Goal: Task Accomplishment & Management: Manage account settings

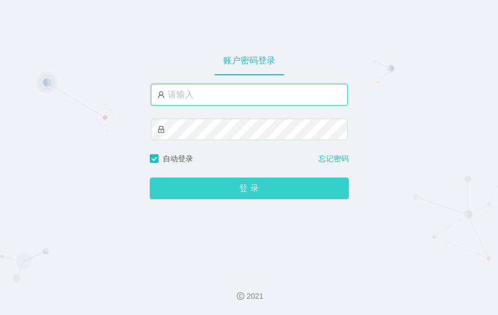
type input "admin"
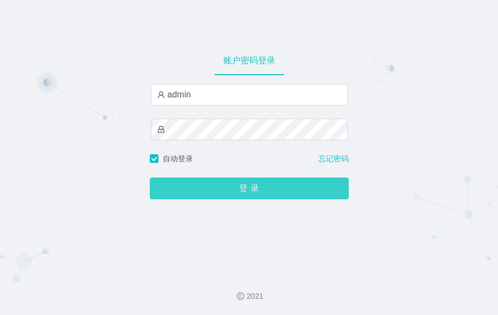
drag, startPoint x: 309, startPoint y: 191, endPoint x: 298, endPoint y: 188, distance: 12.0
click at [309, 192] on button "登 录" at bounding box center [249, 188] width 199 height 22
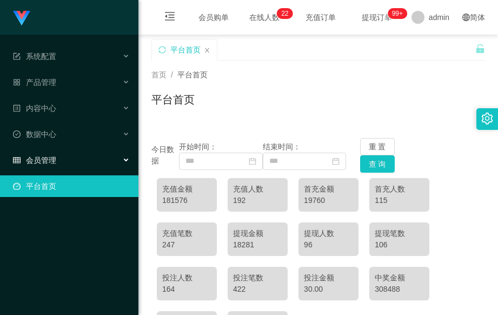
click at [124, 161] on div "会员管理" at bounding box center [69, 160] width 138 height 22
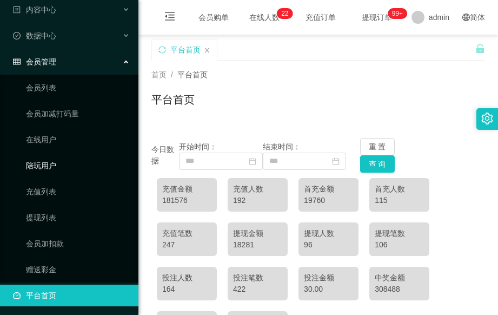
scroll to position [101, 0]
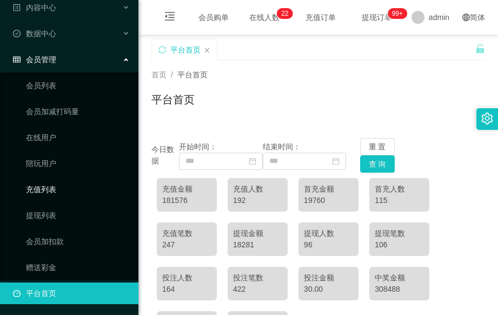
click at [75, 187] on link "充值列表" at bounding box center [78, 189] width 104 height 22
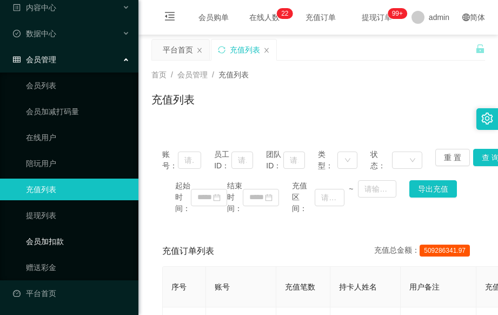
click at [72, 237] on link "会员加扣款" at bounding box center [78, 241] width 104 height 22
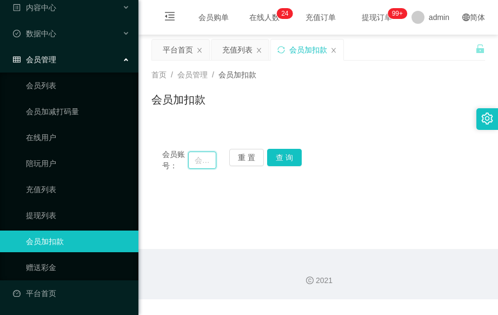
click at [196, 161] on input "text" at bounding box center [202, 159] width 28 height 17
paste input "📊 未结算累计薪资：S$5x1/S$8x2"
drag, startPoint x: 211, startPoint y: 160, endPoint x: 167, endPoint y: 163, distance: 44.4
click at [161, 163] on div "会员账号： 📊 未结算累计薪资：S$5x1/S$8x2 重 置 查 询" at bounding box center [318, 160] width 334 height 23
type input "📊 未结算累计薪资：S$5x1/S$8x2"
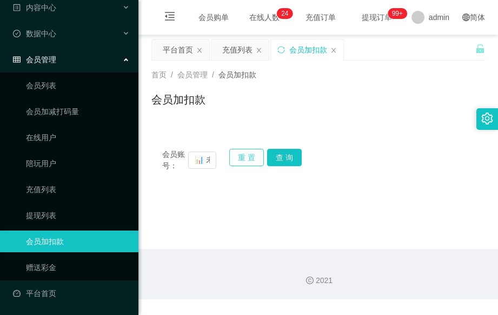
click at [249, 157] on button "重 置" at bounding box center [246, 157] width 35 height 17
click at [449, 101] on div "会员加扣款" at bounding box center [318, 103] width 334 height 25
click at [204, 158] on input "text" at bounding box center [202, 159] width 28 height 17
type input "91775542"
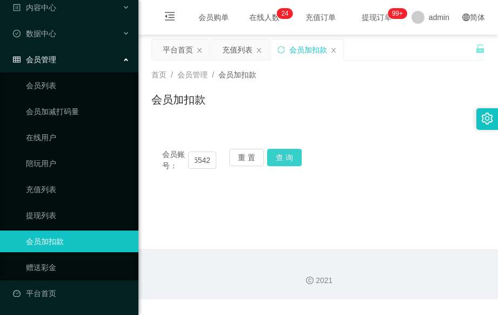
scroll to position [0, 0]
click at [292, 152] on button "查 询" at bounding box center [284, 157] width 35 height 17
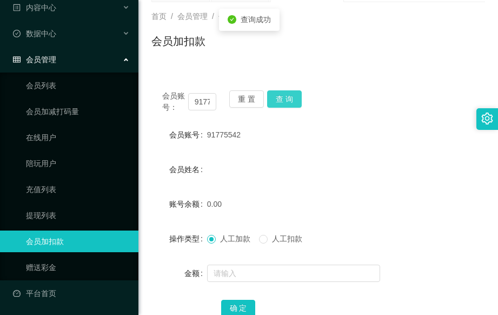
scroll to position [136, 0]
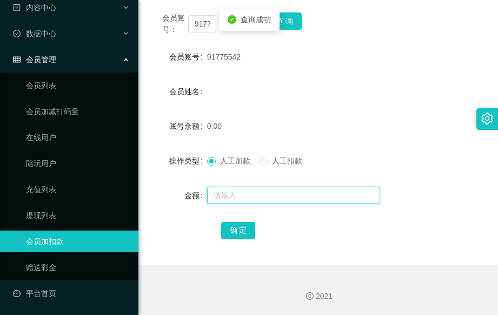
click at [219, 197] on input "text" at bounding box center [293, 195] width 173 height 17
type input "100"
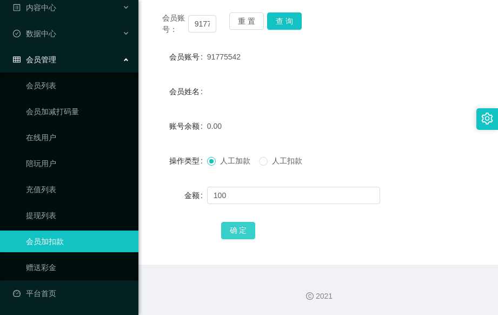
click at [235, 225] on button "确 定" at bounding box center [238, 230] width 35 height 17
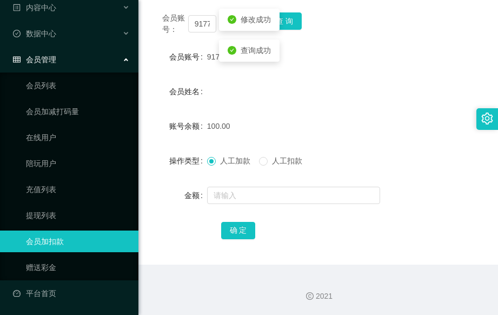
click at [350, 127] on div "100.00" at bounding box center [304, 126] width 195 height 22
click at [292, 22] on button "查 询" at bounding box center [284, 20] width 35 height 17
click at [391, 105] on form "会员账号 91775542 会员姓名 账号余额 100.00 操作类型 人工加款 人工扣款 金额 确 定" at bounding box center [318, 143] width 334 height 195
click at [429, 66] on div "会员账号 91775542" at bounding box center [318, 57] width 334 height 22
drag, startPoint x: 239, startPoint y: 56, endPoint x: 204, endPoint y: 56, distance: 34.1
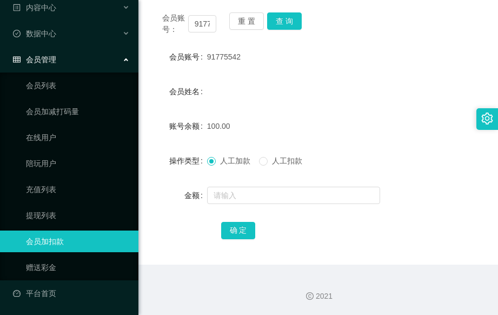
click at [204, 56] on div "会员账号 91775542" at bounding box center [318, 57] width 334 height 22
drag, startPoint x: 204, startPoint y: 56, endPoint x: 347, endPoint y: 65, distance: 142.5
click at [347, 65] on div "91775542" at bounding box center [304, 57] width 195 height 22
click at [195, 257] on div "会员账号： 91775542 重 置 查 询 会员账号 91775542 会员姓名 账号余额 100.00 操作类型 人工加款 人工扣款 金额 确 定" at bounding box center [318, 133] width 334 height 263
drag, startPoint x: 244, startPoint y: 57, endPoint x: 206, endPoint y: 61, distance: 39.2
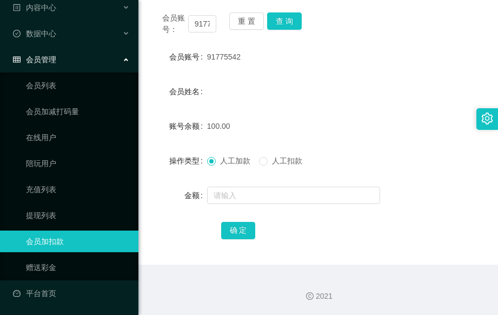
click at [206, 61] on div "会员账号 91775542" at bounding box center [318, 57] width 334 height 22
click at [247, 21] on button "重 置" at bounding box center [246, 20] width 35 height 17
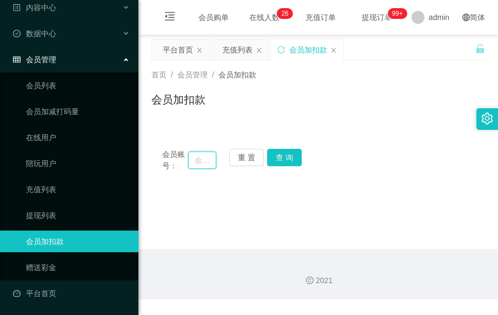
click at [200, 162] on input "text" at bounding box center [202, 159] width 28 height 17
type input "89414445"
click at [273, 159] on button "查 询" at bounding box center [284, 157] width 35 height 17
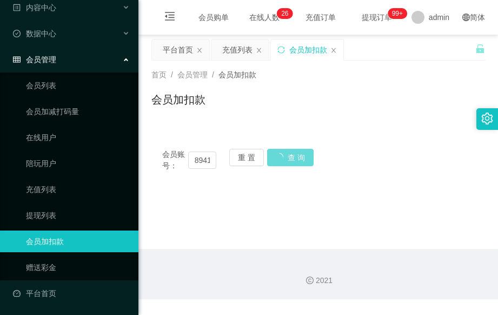
click at [391, 140] on div "会员账号： 89414445 重 置 查 询 会员账号 91775542 会员姓名 账号余额 100.00 操作类型 人工加款 人工扣款 金额 确 定" at bounding box center [318, 160] width 334 height 44
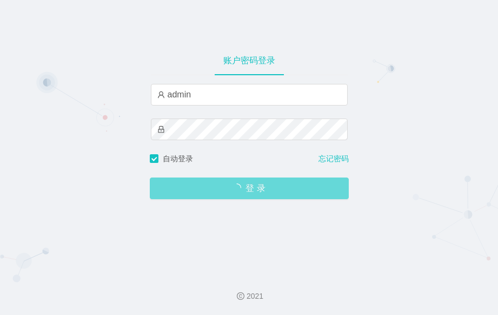
click at [257, 193] on span "登 录" at bounding box center [249, 188] width 199 height 9
click at [265, 191] on span "登 录" at bounding box center [249, 188] width 199 height 9
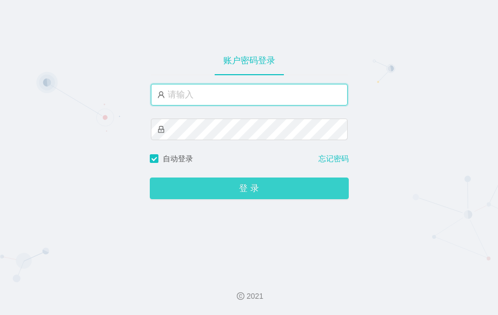
type input "admin"
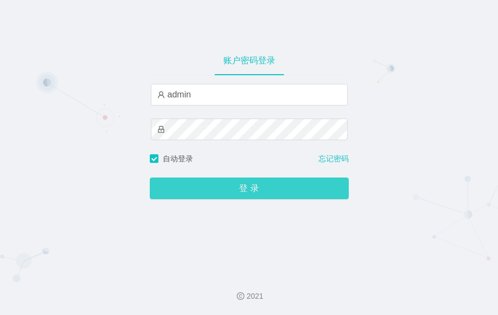
click at [273, 188] on button "登 录" at bounding box center [249, 188] width 199 height 22
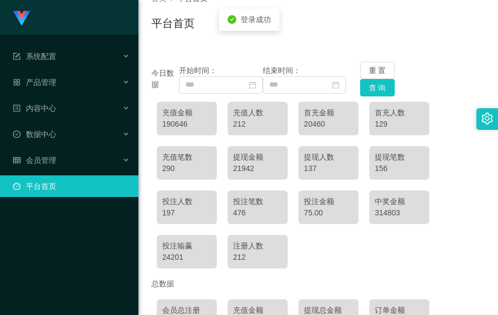
scroll to position [171, 0]
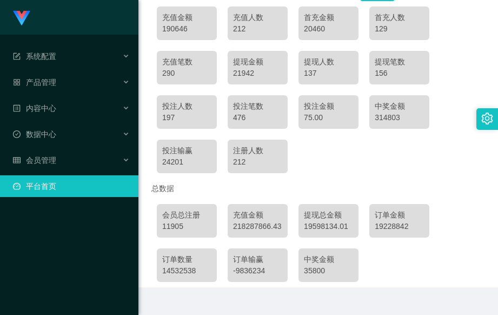
click at [472, 255] on div "会员总注册 11905 充值金额 218287866.43 提现总金额 19598134.01 订单金额 19228842 订单数量 14532538 订单输…" at bounding box center [318, 243] width 334 height 89
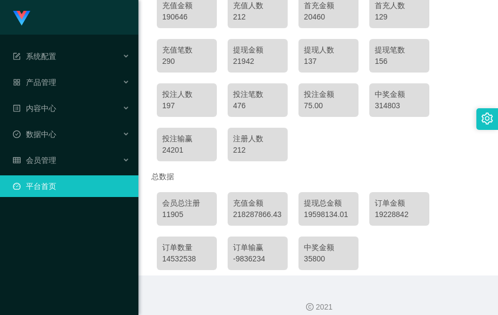
scroll to position [194, 0]
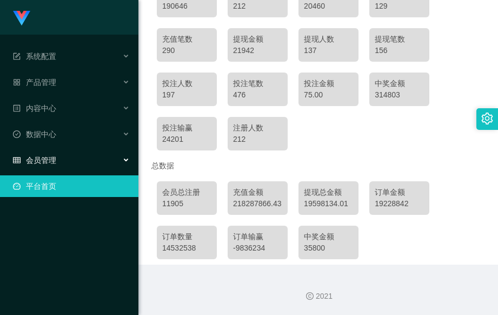
click at [76, 162] on div "会员管理" at bounding box center [69, 160] width 138 height 22
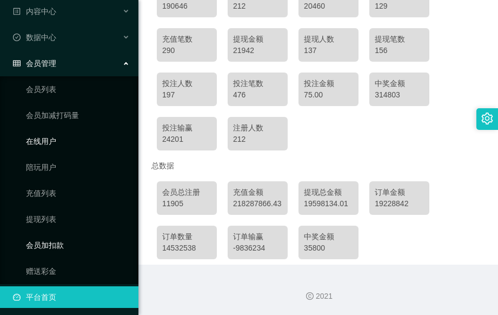
scroll to position [101, 0]
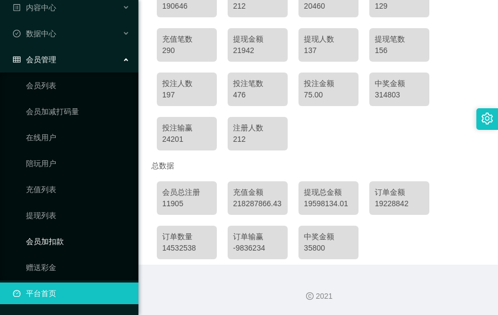
click at [69, 239] on link "会员加扣款" at bounding box center [78, 241] width 104 height 22
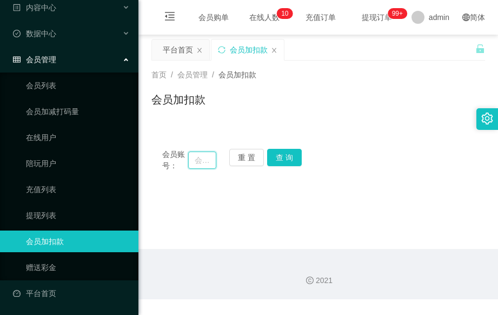
click at [201, 163] on input "text" at bounding box center [202, 159] width 28 height 17
type input "89414445"
click at [293, 156] on button "查 询" at bounding box center [284, 157] width 35 height 17
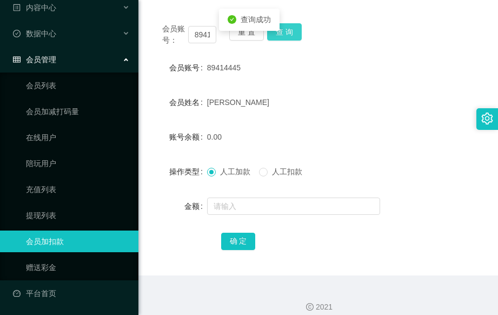
scroll to position [136, 0]
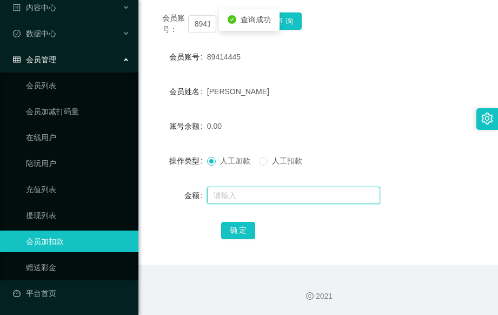
click at [227, 199] on input "text" at bounding box center [293, 195] width 173 height 17
type input "300"
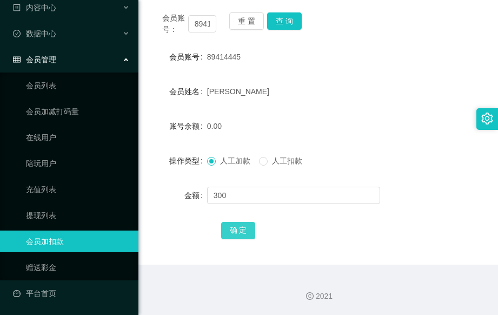
click at [229, 233] on button "确 定" at bounding box center [238, 230] width 35 height 17
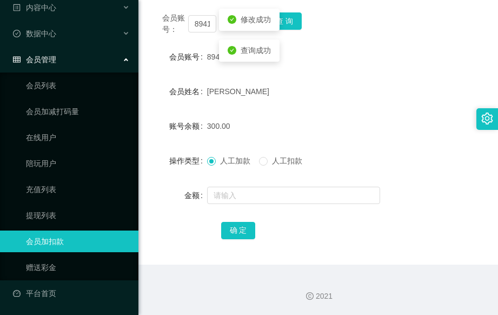
click at [352, 119] on div "300.00" at bounding box center [304, 126] width 195 height 22
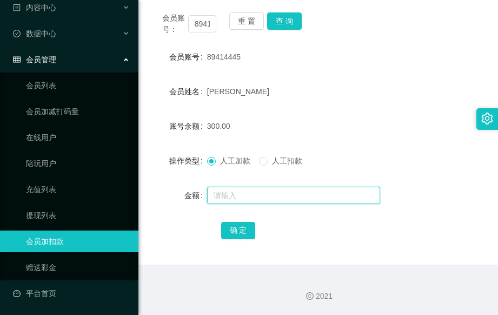
click at [245, 196] on input "text" at bounding box center [293, 195] width 173 height 17
click at [241, 196] on input "text" at bounding box center [293, 195] width 173 height 17
type input "37"
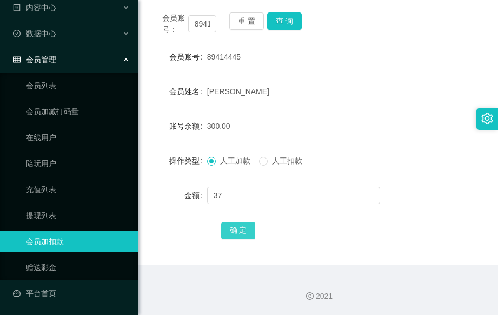
click at [242, 228] on button "确 定" at bounding box center [238, 230] width 35 height 17
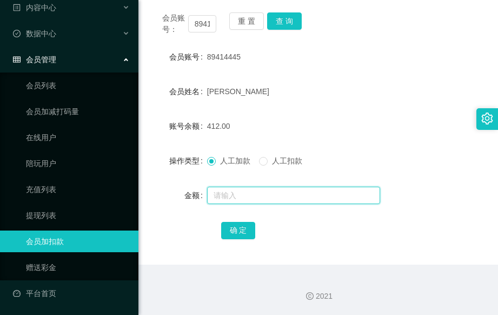
click at [239, 196] on input "text" at bounding box center [293, 195] width 173 height 17
type input "8"
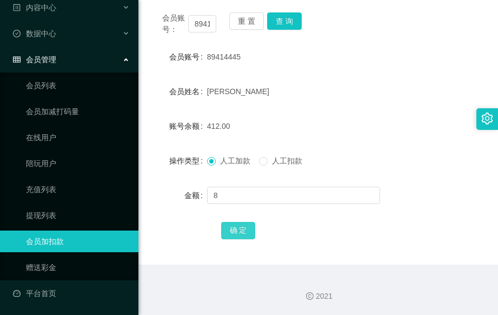
click at [239, 224] on button "确 定" at bounding box center [238, 230] width 35 height 17
click at [290, 21] on button "查 询" at bounding box center [284, 20] width 35 height 17
click at [125, 36] on div "数据中心" at bounding box center [69, 34] width 138 height 22
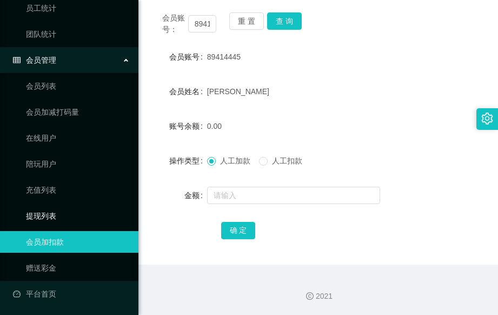
scroll to position [153, 0]
click at [56, 212] on link "提现列表" at bounding box center [78, 215] width 104 height 22
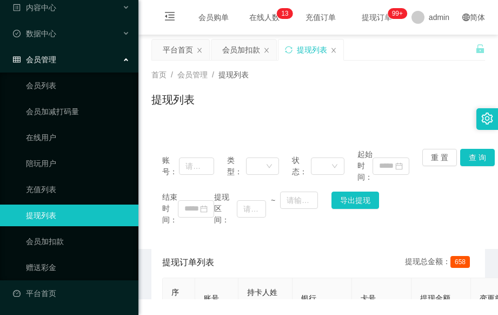
scroll to position [101, 0]
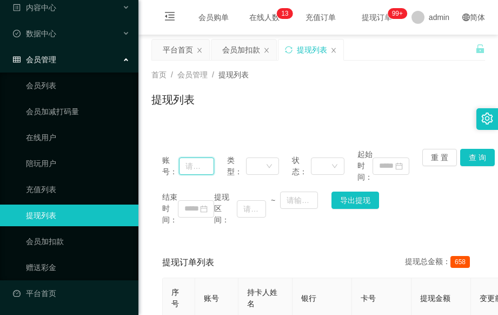
click at [196, 162] on input "text" at bounding box center [196, 165] width 35 height 17
type input "89414445"
click at [474, 153] on button "查 询" at bounding box center [477, 157] width 35 height 17
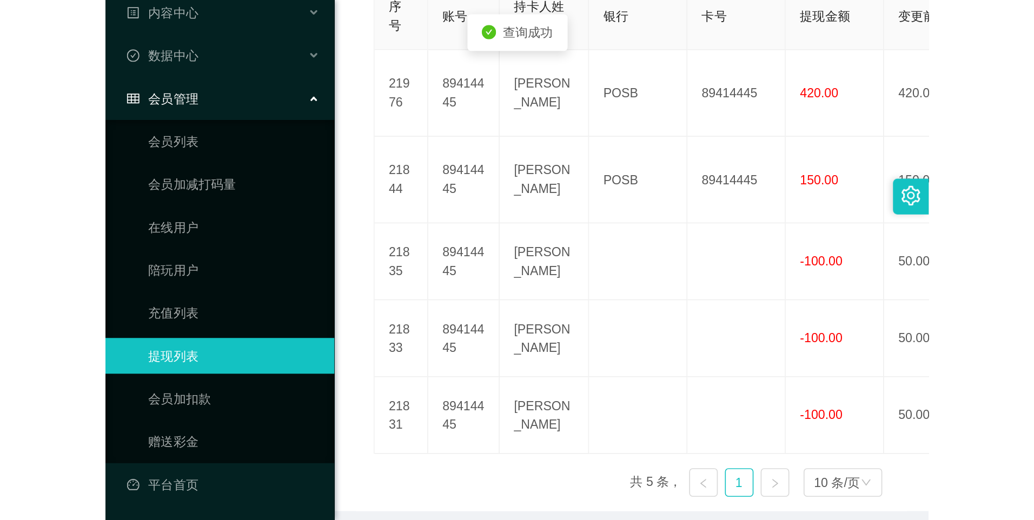
scroll to position [216, 0]
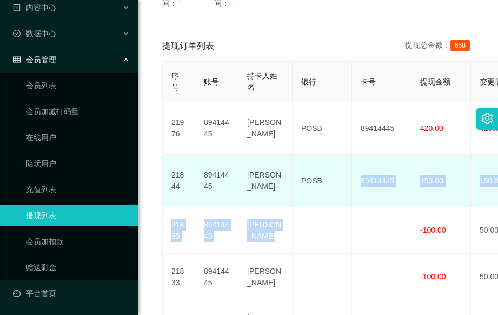
drag, startPoint x: 412, startPoint y: 211, endPoint x: 317, endPoint y: 204, distance: 94.4
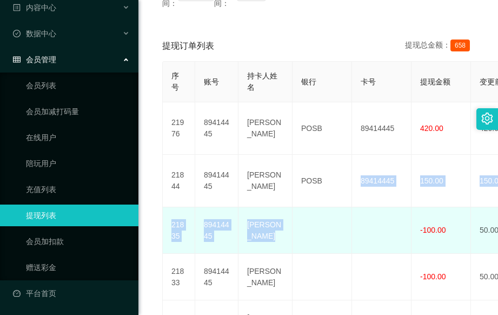
drag, startPoint x: 317, startPoint y: 204, endPoint x: 361, endPoint y: 242, distance: 57.5
click at [361, 242] on td at bounding box center [381, 230] width 59 height 47
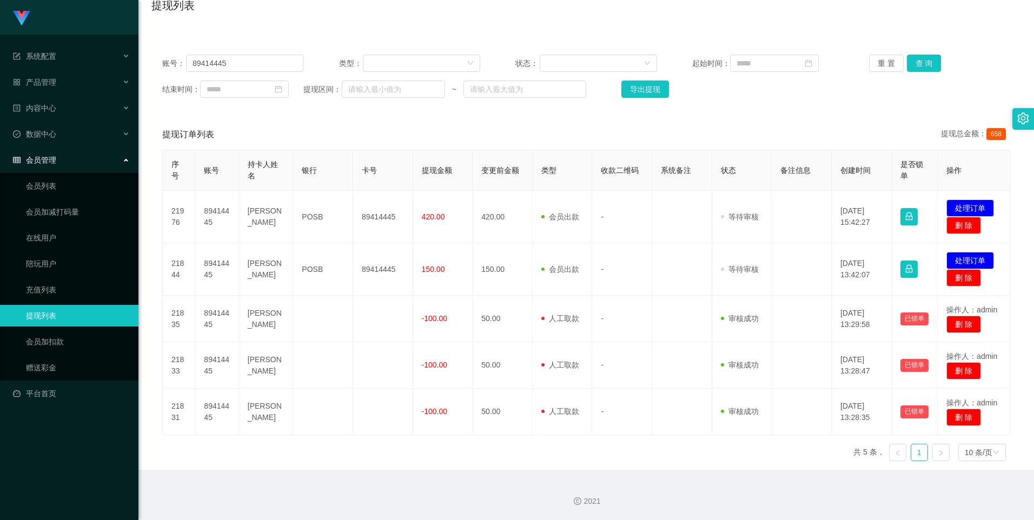
scroll to position [0, 0]
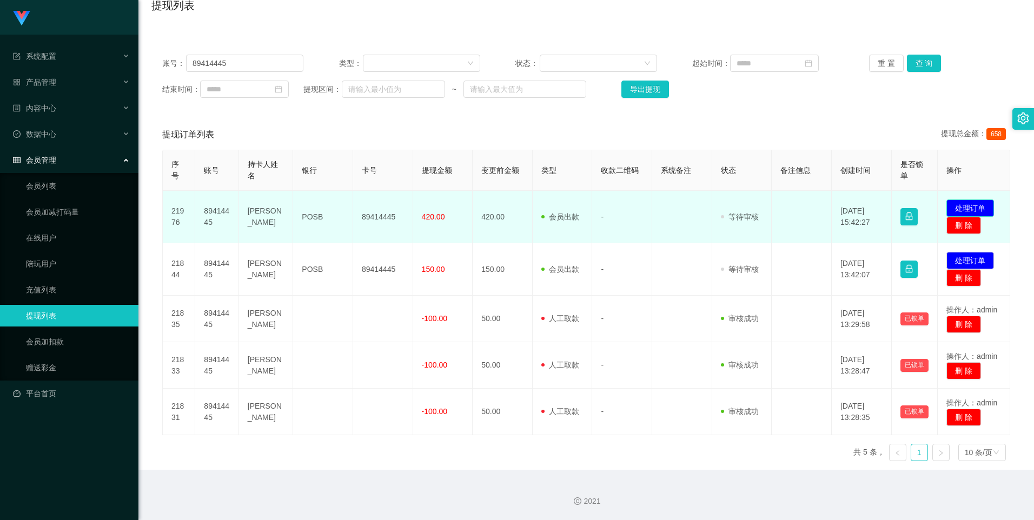
click at [498, 203] on button "处理订单" at bounding box center [971, 208] width 48 height 17
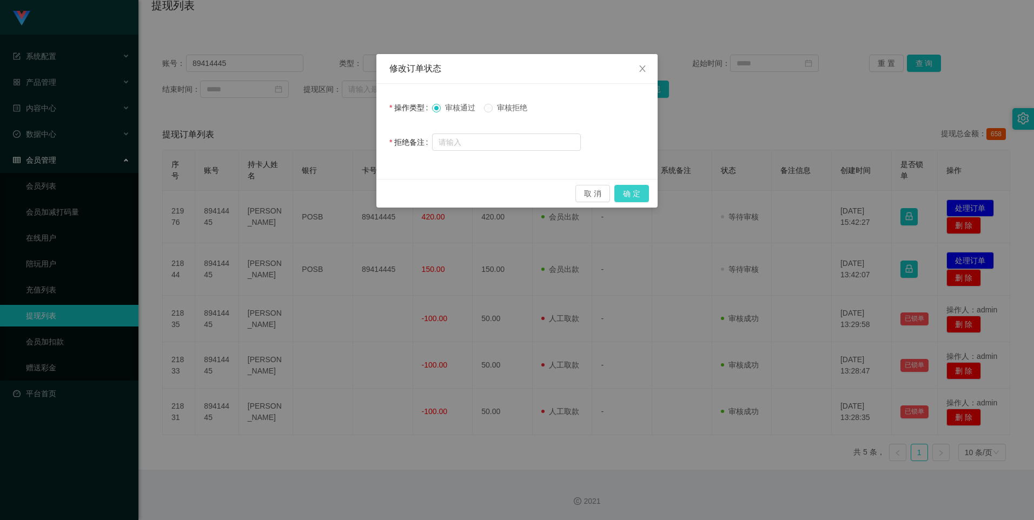
click at [498, 188] on button "确 定" at bounding box center [631, 193] width 35 height 17
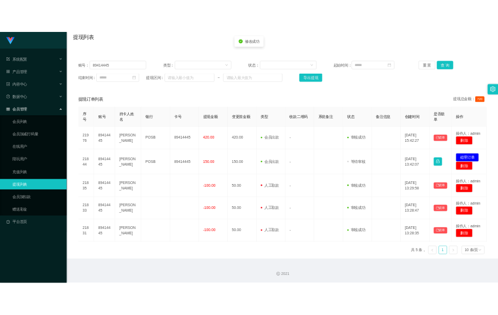
scroll to position [88, 0]
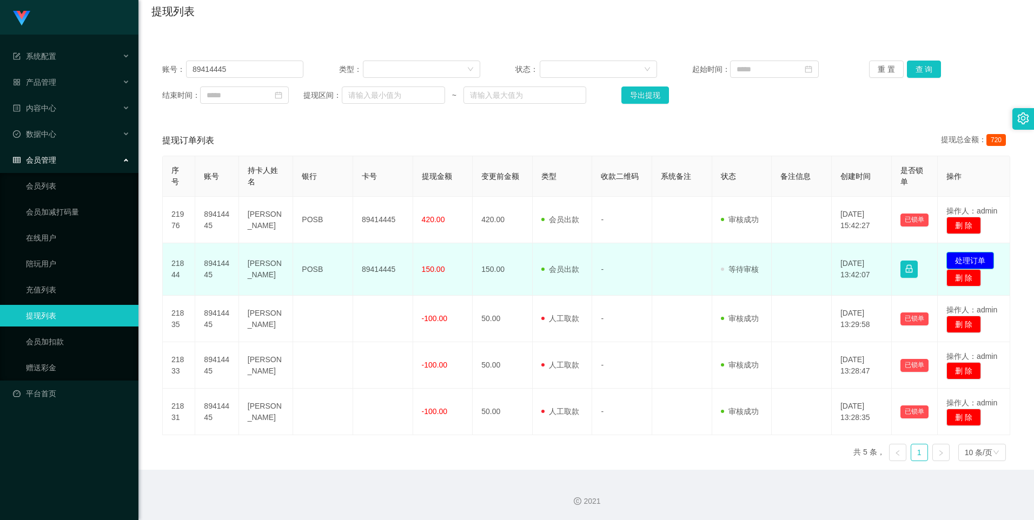
click at [498, 258] on button "处理订单" at bounding box center [971, 260] width 48 height 17
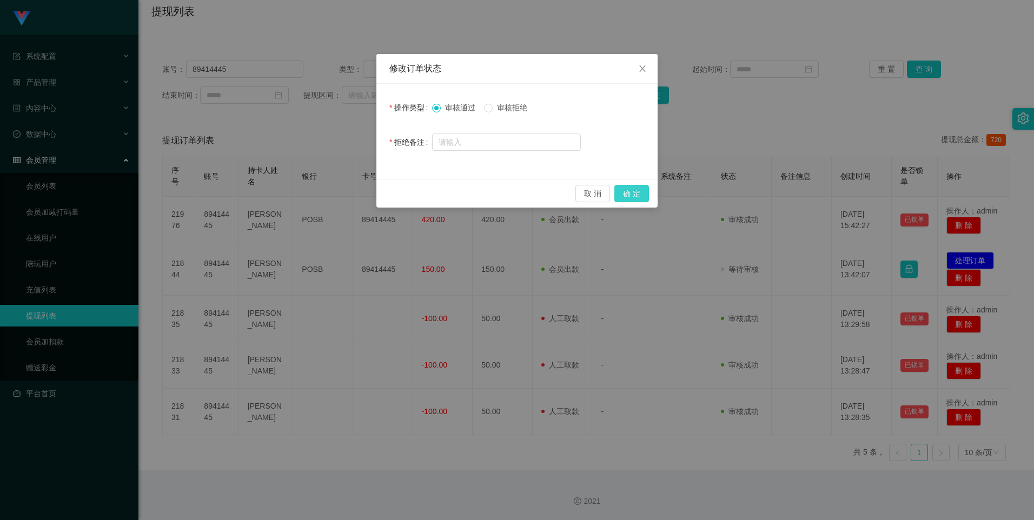
click at [498, 191] on button "确 定" at bounding box center [631, 193] width 35 height 17
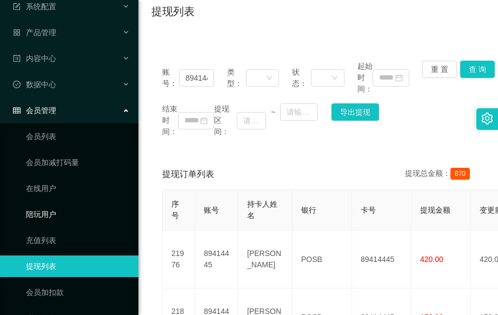
scroll to position [101, 0]
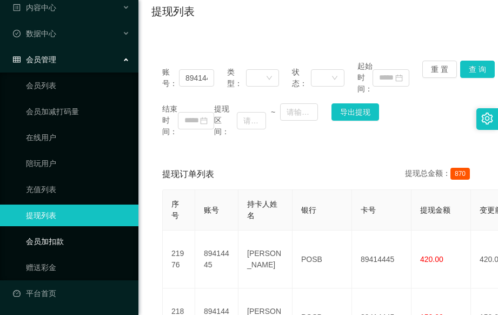
click at [72, 247] on link "会员加扣款" at bounding box center [78, 241] width 104 height 22
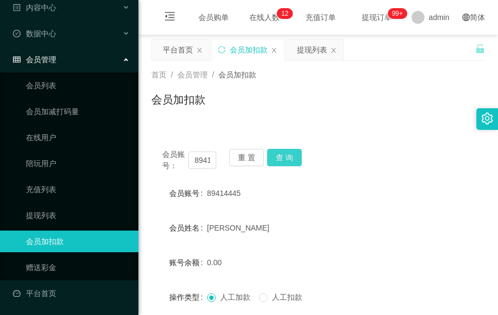
click at [283, 160] on button "查 询" at bounding box center [284, 157] width 35 height 17
click at [228, 263] on div "0.00" at bounding box center [304, 263] width 195 height 22
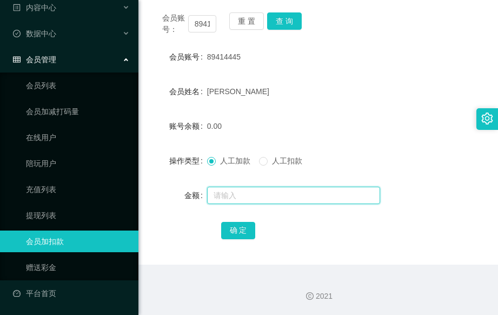
click at [228, 193] on input "text" at bounding box center [293, 195] width 173 height 17
type input "38"
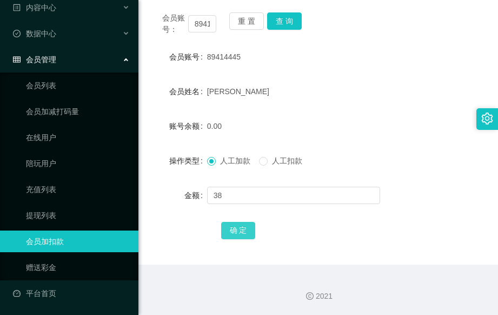
click at [235, 228] on button "确 定" at bounding box center [238, 230] width 35 height 17
click at [118, 30] on div "数据中心" at bounding box center [69, 34] width 138 height 22
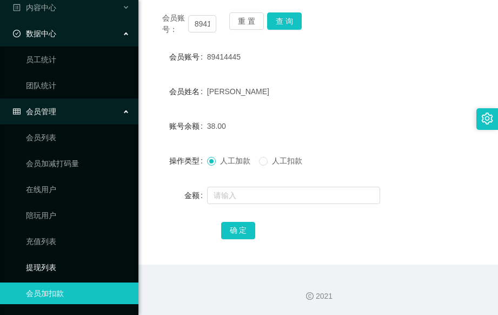
click at [59, 263] on link "提现列表" at bounding box center [78, 267] width 104 height 22
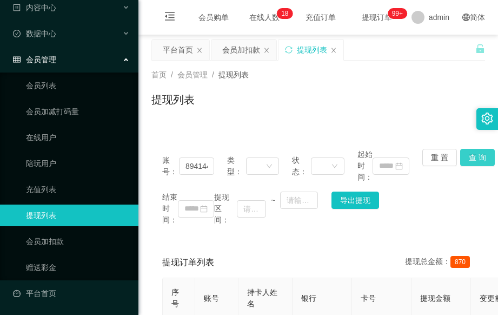
click at [467, 157] on button "查 询" at bounding box center [477, 157] width 35 height 17
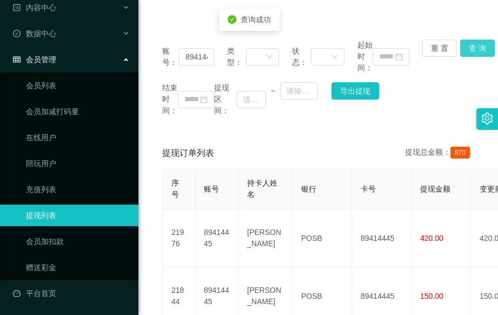
scroll to position [144, 0]
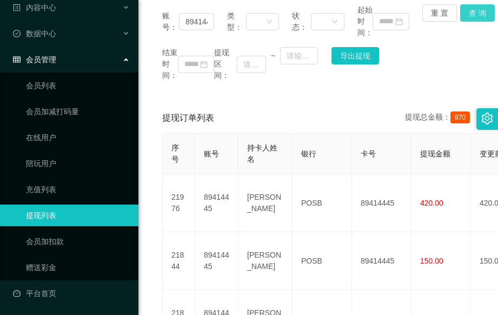
click at [466, 14] on button "查 询" at bounding box center [477, 12] width 35 height 17
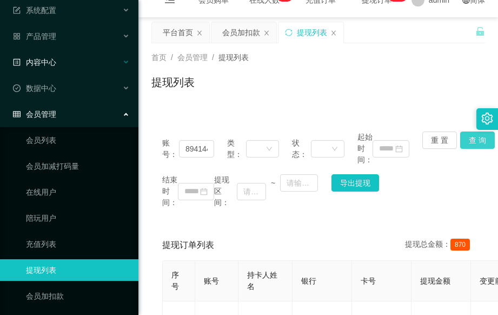
scroll to position [0, 0]
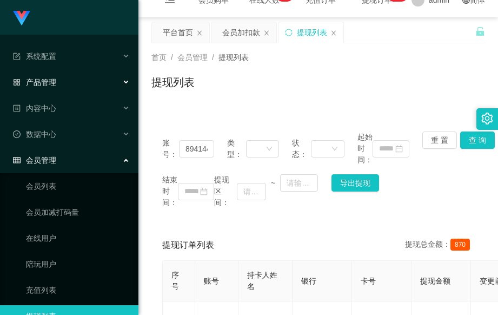
click at [77, 83] on div "产品管理" at bounding box center [69, 82] width 138 height 22
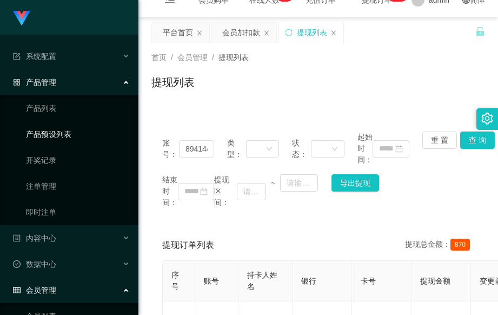
click at [89, 128] on link "产品预设列表" at bounding box center [78, 134] width 104 height 22
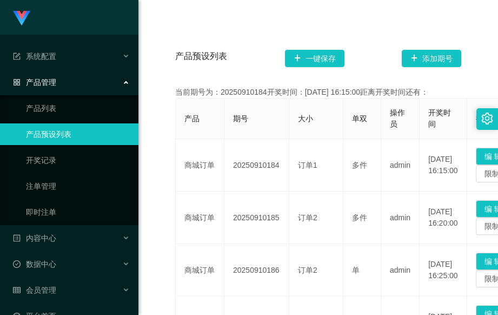
scroll to position [216, 0]
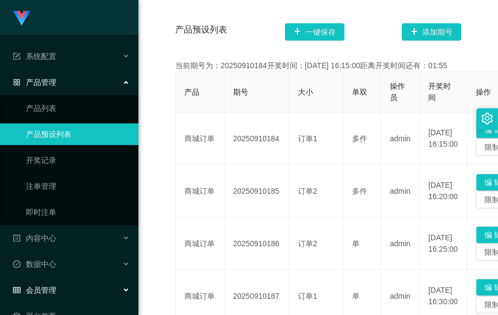
click at [107, 287] on div "会员管理" at bounding box center [69, 290] width 138 height 22
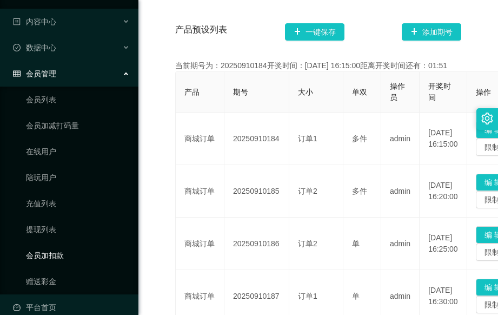
click at [74, 254] on link "会员加扣款" at bounding box center [78, 255] width 104 height 22
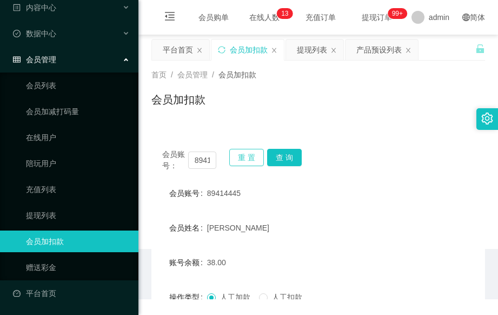
scroll to position [101, 0]
click at [240, 156] on button "重 置" at bounding box center [246, 157] width 35 height 17
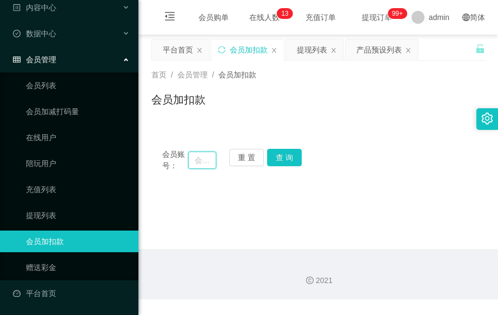
click at [200, 161] on input "text" at bounding box center [202, 159] width 28 height 17
click at [280, 162] on button "查 询" at bounding box center [284, 157] width 35 height 17
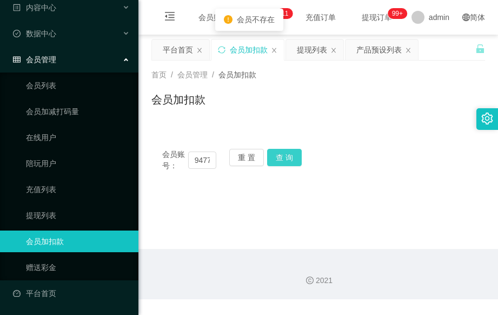
click at [282, 155] on button "查 询" at bounding box center [284, 157] width 35 height 17
click at [227, 241] on main "关闭左侧 关闭右侧 关闭其它 刷新页面 平台首页 会员加扣款 提现列表 产品预设列表 首页 / 会员管理 / 会员加扣款 / 会员加扣款 会员账号： 9477…" at bounding box center [318, 142] width 360 height 214
click at [208, 160] on input "94775542" at bounding box center [202, 159] width 28 height 17
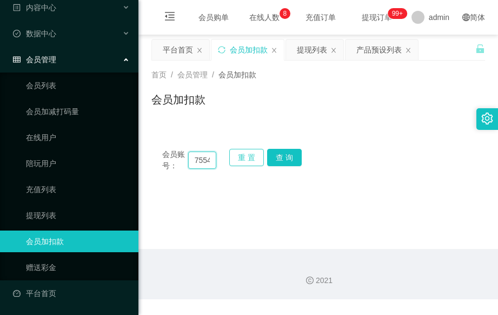
type input "75542"
click at [241, 157] on button "重 置" at bounding box center [246, 157] width 35 height 17
click at [201, 163] on input "text" at bounding box center [202, 159] width 28 height 17
type input "91775542"
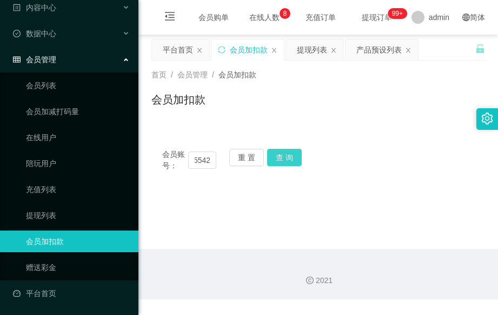
click at [288, 154] on button "查 询" at bounding box center [284, 157] width 35 height 17
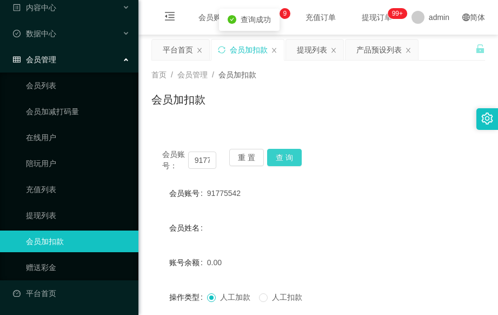
scroll to position [136, 0]
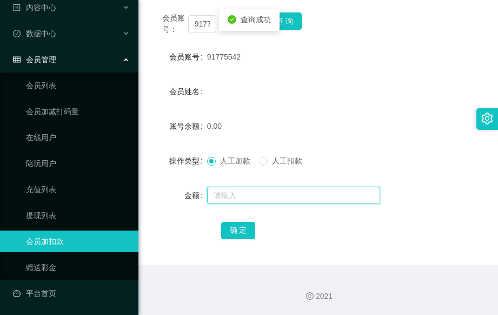
click at [231, 193] on input "text" at bounding box center [293, 195] width 173 height 17
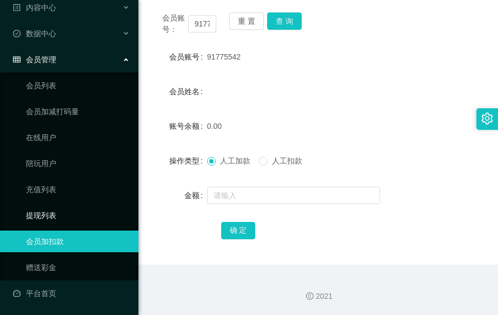
click at [71, 213] on link "提现列表" at bounding box center [78, 215] width 104 height 22
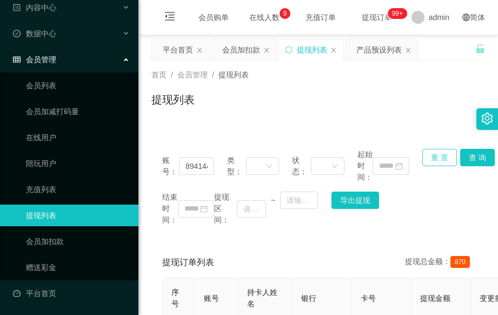
click at [433, 161] on button "重 置" at bounding box center [439, 157] width 35 height 17
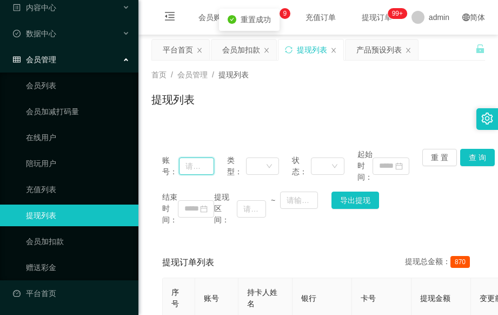
click at [203, 165] on input "text" at bounding box center [196, 165] width 35 height 17
type input "91775542"
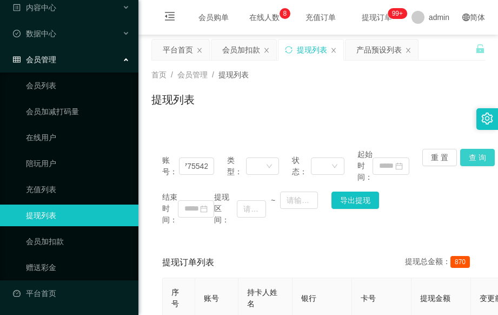
scroll to position [0, 0]
click at [468, 155] on button "查 询" at bounding box center [477, 157] width 35 height 17
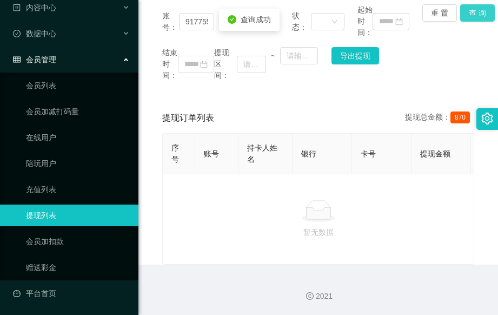
scroll to position [153, 0]
click at [60, 237] on link "会员加扣款" at bounding box center [78, 241] width 104 height 22
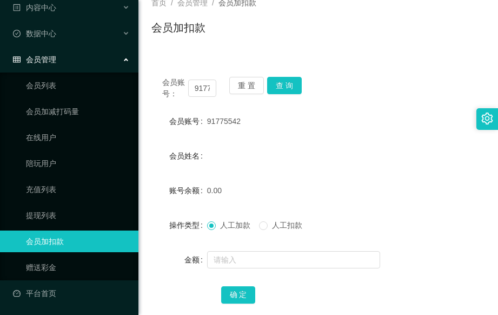
scroll to position [136, 0]
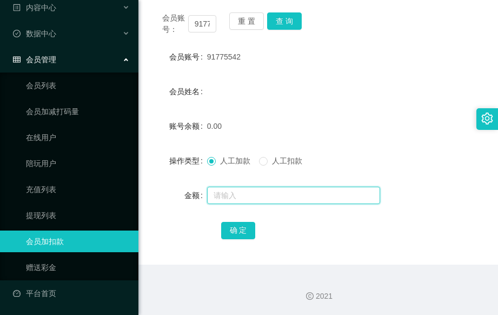
click at [250, 201] on input "text" at bounding box center [293, 195] width 173 height 17
type input "100"
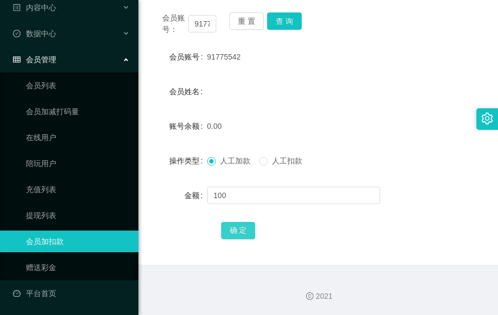
click at [237, 226] on button "确 定" at bounding box center [238, 230] width 35 height 17
click at [268, 99] on div "会员姓名" at bounding box center [318, 92] width 334 height 22
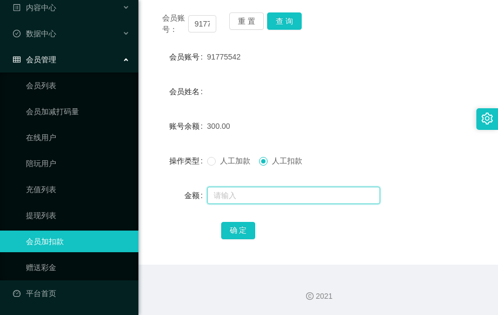
click at [247, 194] on input "text" at bounding box center [293, 195] width 173 height 17
type input "200"
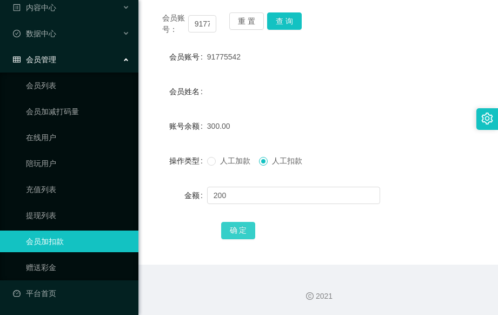
click at [235, 231] on button "确 定" at bounding box center [238, 230] width 35 height 17
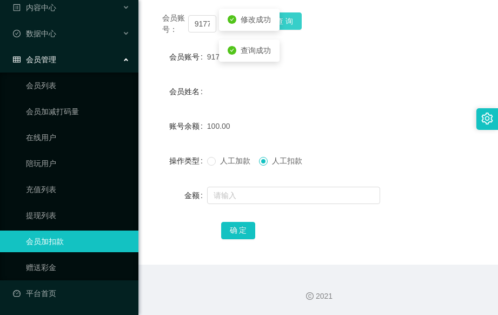
click at [286, 22] on button "查 询" at bounding box center [284, 20] width 35 height 17
click at [289, 22] on button "查 询" at bounding box center [284, 20] width 35 height 17
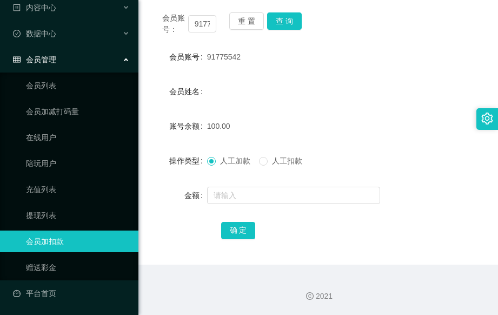
click at [325, 121] on div "100.00" at bounding box center [304, 126] width 195 height 22
click at [125, 31] on div "数据中心" at bounding box center [69, 34] width 138 height 22
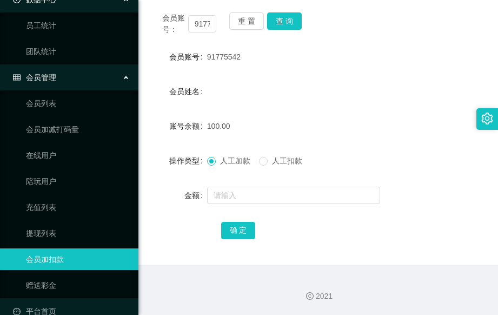
scroll to position [153, 0]
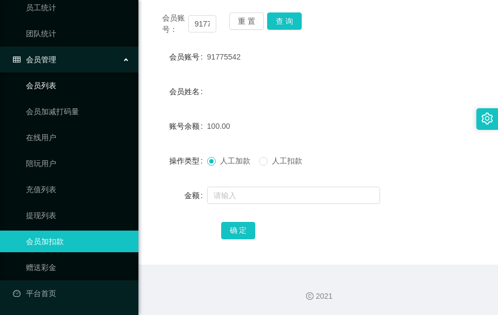
click at [72, 87] on link "会员列表" at bounding box center [78, 86] width 104 height 22
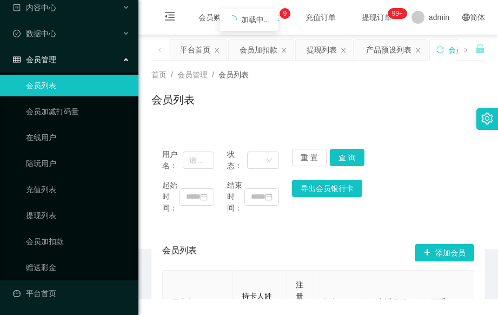
scroll to position [101, 0]
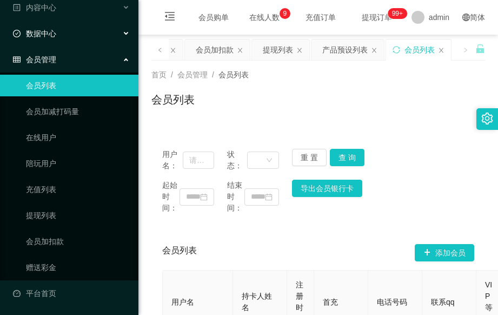
click at [124, 34] on icon at bounding box center [126, 34] width 5 height 0
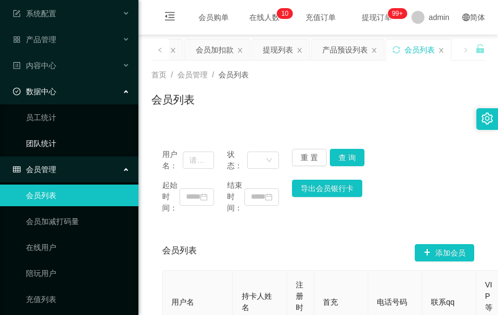
scroll to position [0, 0]
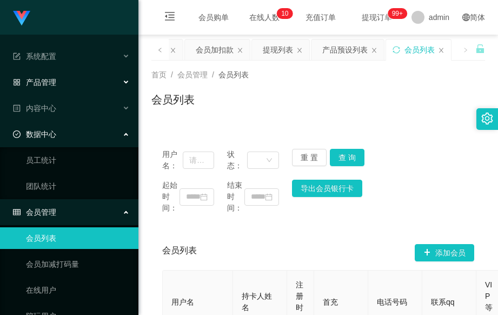
click at [117, 77] on div "产品管理" at bounding box center [69, 82] width 138 height 22
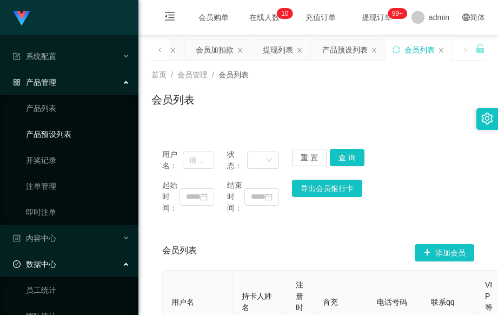
click at [89, 134] on link "产品预设列表" at bounding box center [78, 134] width 104 height 22
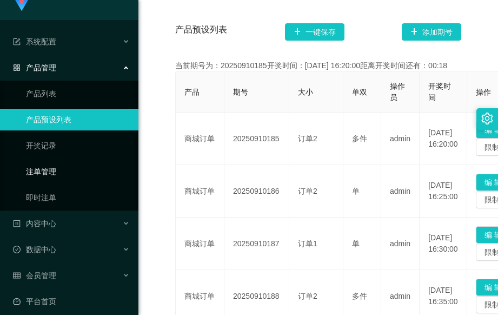
scroll to position [23, 0]
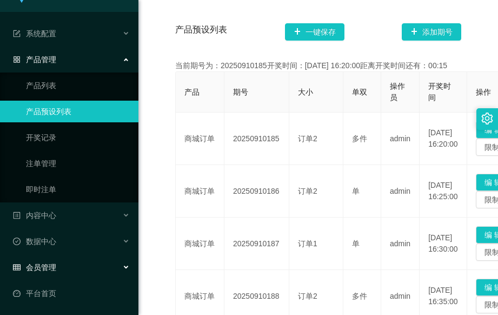
click at [121, 269] on div "会员管理" at bounding box center [69, 267] width 138 height 22
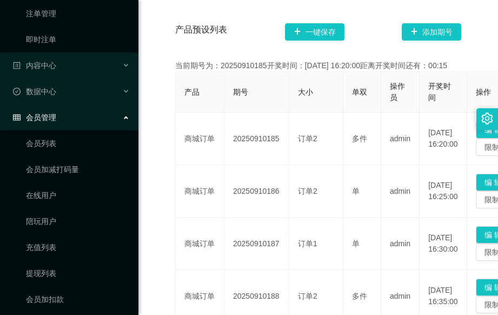
scroll to position [230, 0]
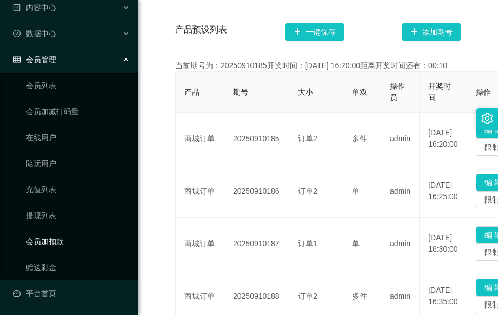
click at [76, 239] on link "会员加扣款" at bounding box center [78, 241] width 104 height 22
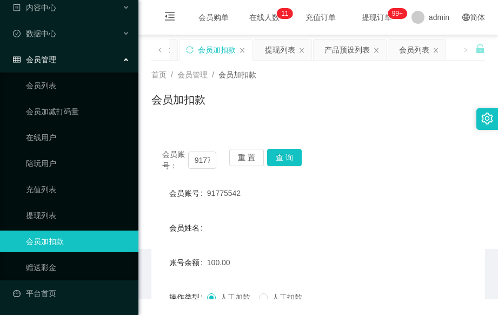
scroll to position [101, 0]
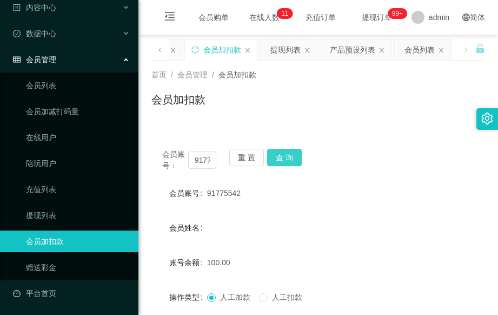
click at [284, 157] on button "查 询" at bounding box center [284, 157] width 35 height 17
click at [387, 225] on div "会员姓名" at bounding box center [318, 228] width 334 height 22
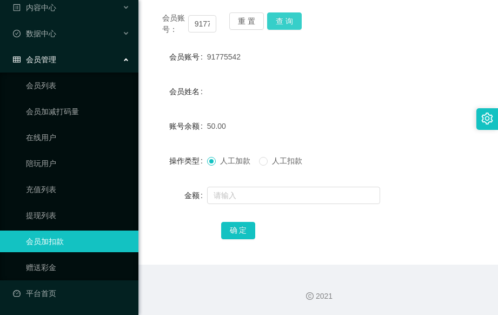
click at [286, 23] on button "查 询" at bounding box center [284, 20] width 35 height 17
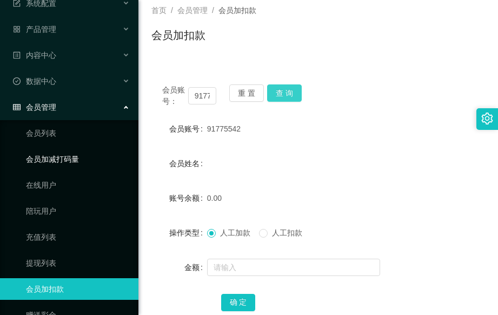
scroll to position [29, 0]
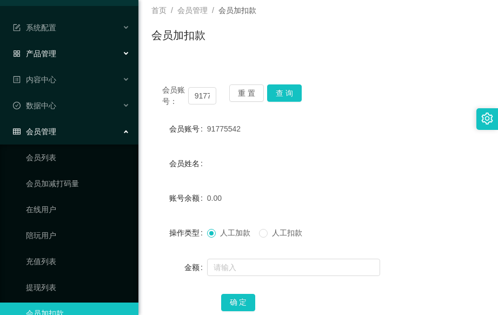
click at [83, 57] on div "产品管理" at bounding box center [69, 54] width 138 height 22
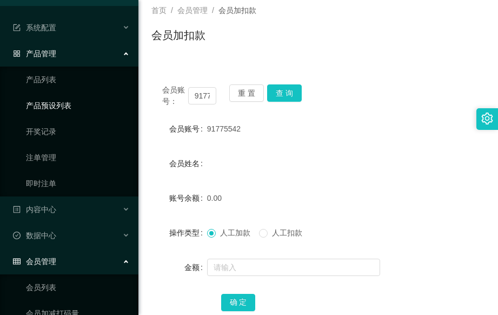
click at [88, 107] on link "产品预设列表" at bounding box center [78, 106] width 104 height 22
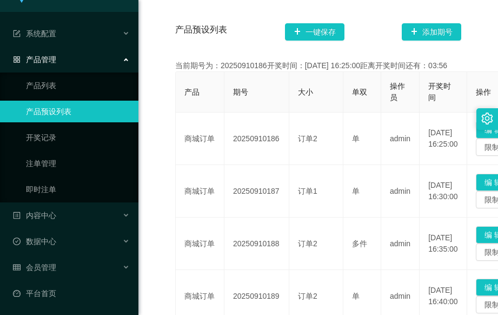
scroll to position [288, 0]
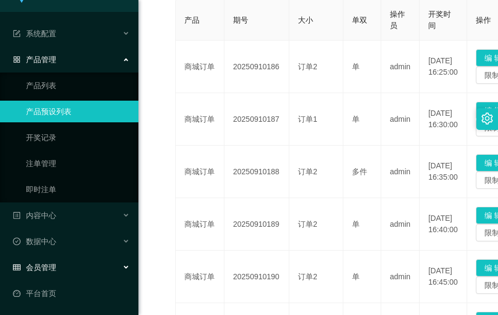
click at [122, 263] on div "会员管理" at bounding box center [69, 267] width 138 height 22
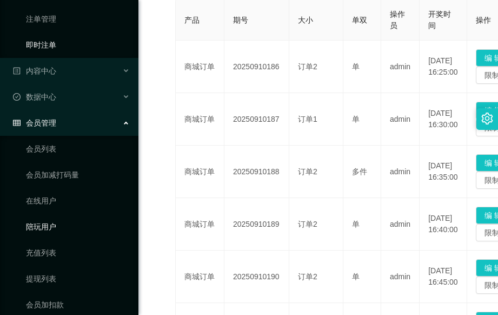
scroll to position [230, 0]
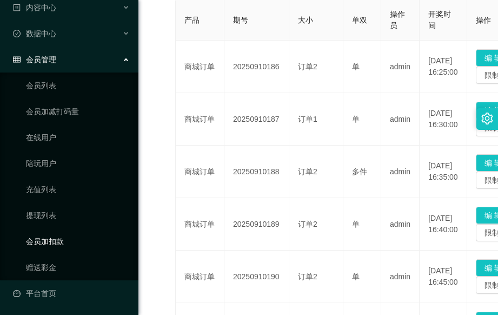
click at [80, 241] on link "会员加扣款" at bounding box center [78, 241] width 104 height 22
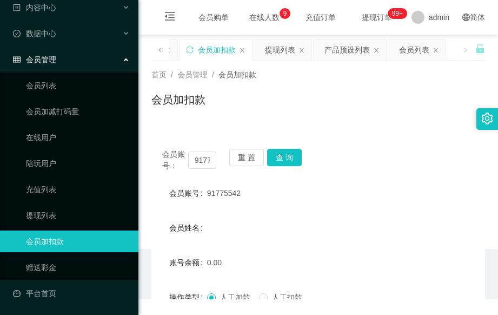
scroll to position [101, 0]
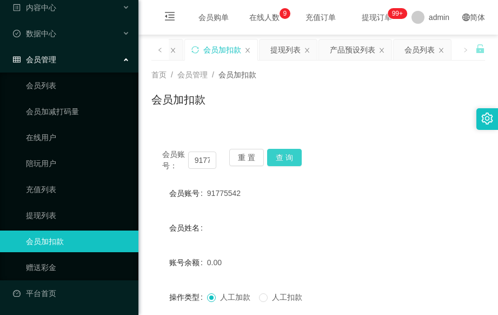
click at [285, 157] on button "查 询" at bounding box center [284, 157] width 35 height 17
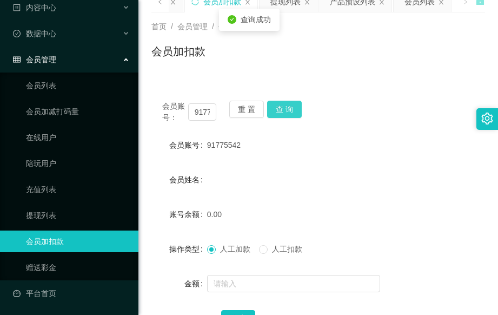
scroll to position [72, 0]
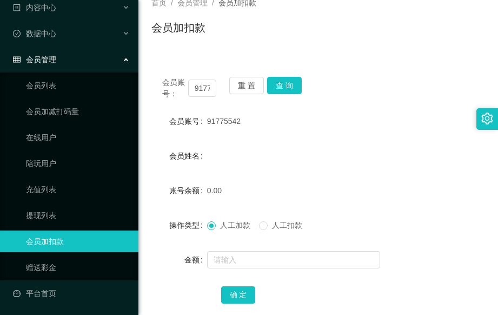
click at [312, 296] on div "确 定" at bounding box center [318, 294] width 195 height 22
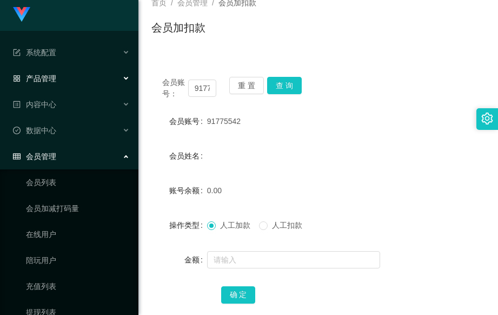
scroll to position [0, 0]
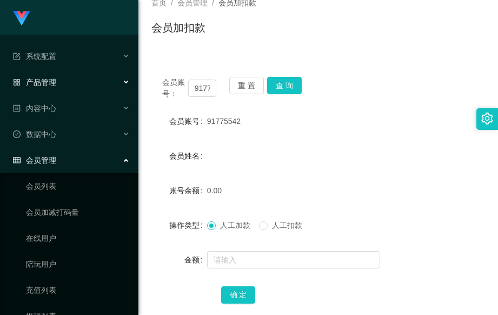
click at [124, 82] on icon at bounding box center [126, 82] width 5 height 0
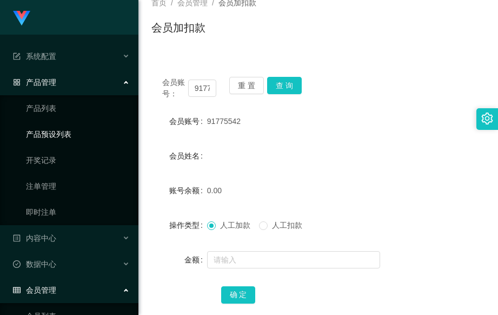
click at [91, 133] on link "产品预设列表" at bounding box center [78, 134] width 104 height 22
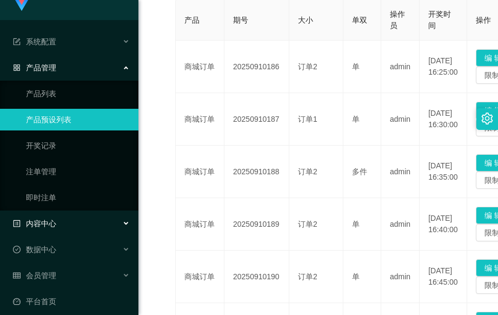
scroll to position [23, 0]
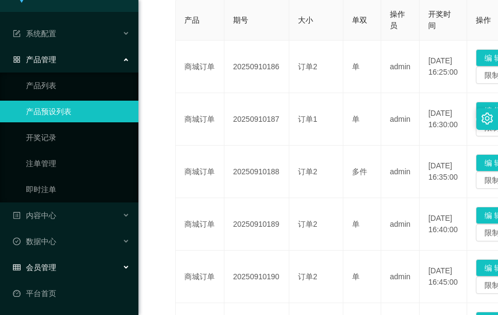
click at [120, 263] on div "会员管理" at bounding box center [69, 267] width 138 height 22
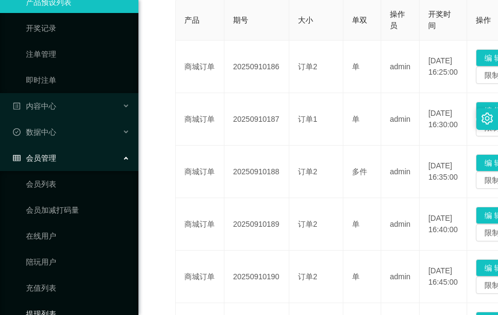
scroll to position [230, 0]
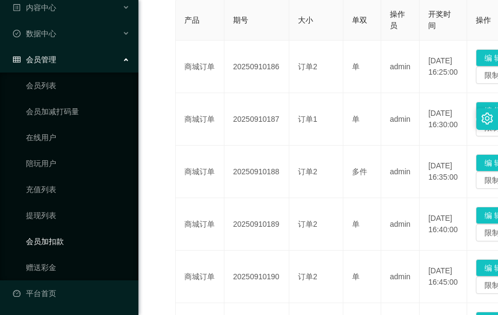
click at [71, 242] on link "会员加扣款" at bounding box center [78, 241] width 104 height 22
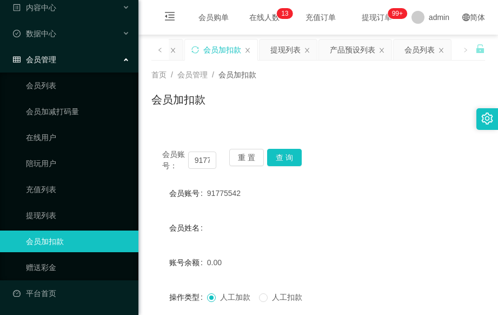
scroll to position [72, 0]
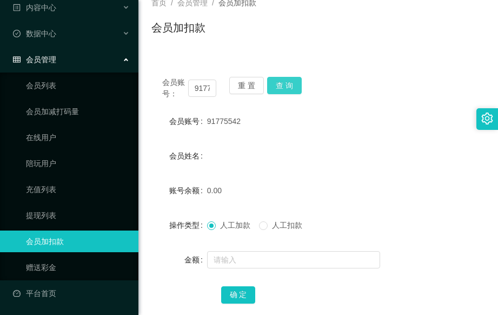
click at [285, 85] on button "查 询" at bounding box center [284, 85] width 35 height 17
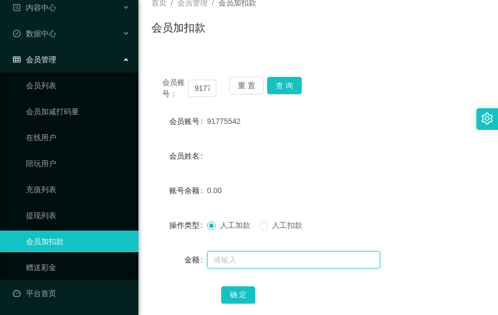
click at [227, 256] on input "text" at bounding box center [293, 259] width 173 height 17
type input "150"
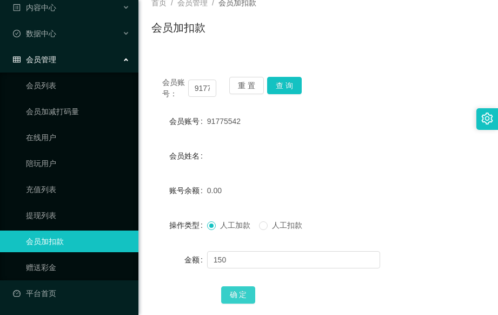
click at [241, 297] on button "确 定" at bounding box center [238, 294] width 35 height 17
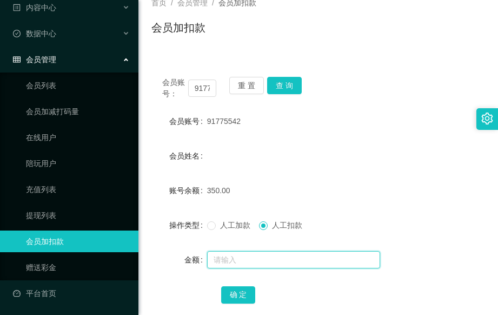
click at [252, 257] on input "text" at bounding box center [293, 259] width 173 height 17
type input "200"
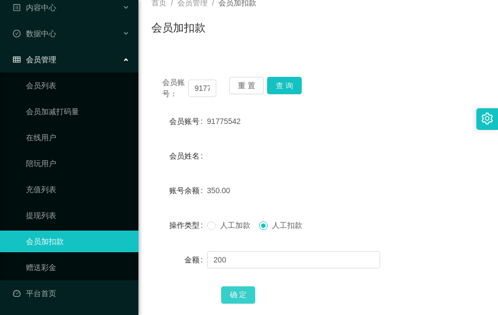
click at [228, 291] on button "确 定" at bounding box center [238, 294] width 35 height 17
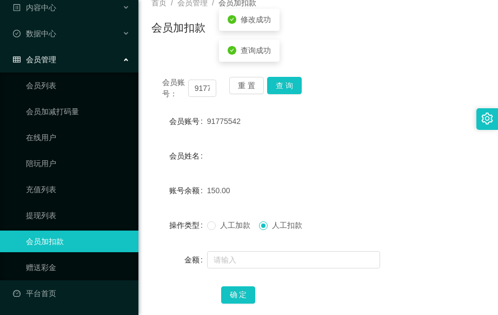
drag, startPoint x: 316, startPoint y: 174, endPoint x: 291, endPoint y: 136, distance: 45.3
click at [315, 173] on form "会员账号 91775542 会员姓名 账号余额 150.00 操作类型 人工加款 人工扣款 金额 确 定" at bounding box center [318, 207] width 334 height 195
click at [293, 83] on button "查 询" at bounding box center [284, 85] width 35 height 17
click at [290, 84] on button "查 询" at bounding box center [284, 85] width 35 height 17
click at [346, 153] on div "会员姓名" at bounding box center [318, 156] width 334 height 22
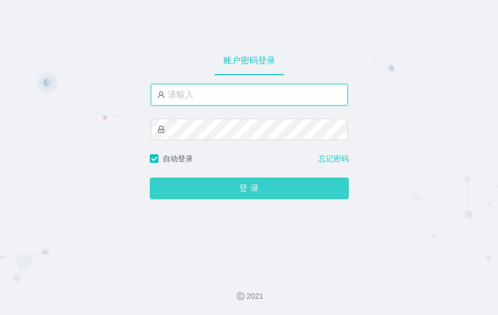
type input "admin"
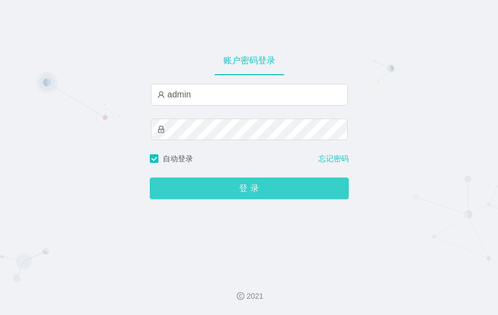
click at [279, 195] on button "登 录" at bounding box center [249, 188] width 199 height 22
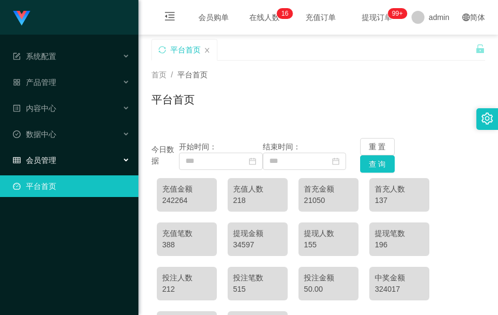
click at [78, 157] on div "会员管理" at bounding box center [69, 160] width 138 height 22
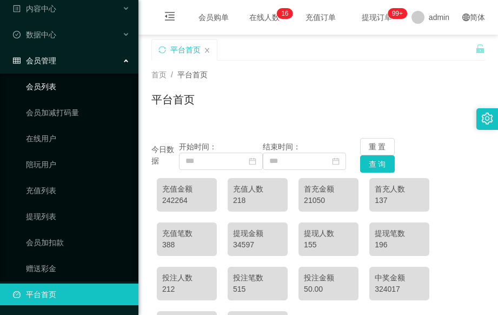
scroll to position [101, 0]
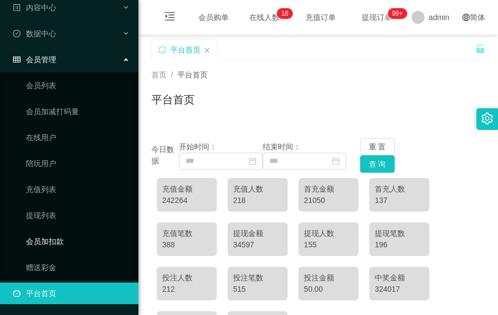
click at [76, 237] on link "会员加扣款" at bounding box center [78, 241] width 104 height 22
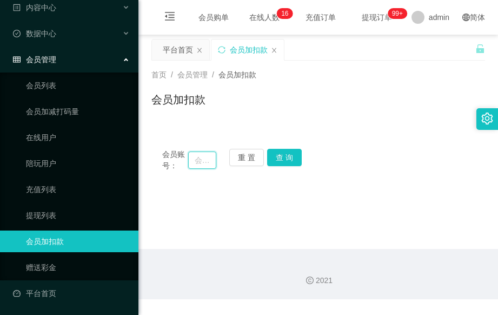
click at [201, 160] on input "text" at bounding box center [202, 159] width 28 height 17
click at [267, 157] on button "查 询" at bounding box center [284, 157] width 35 height 17
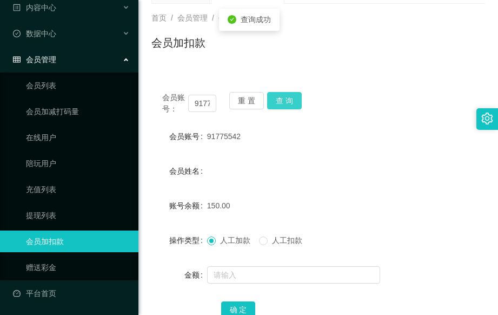
scroll to position [136, 0]
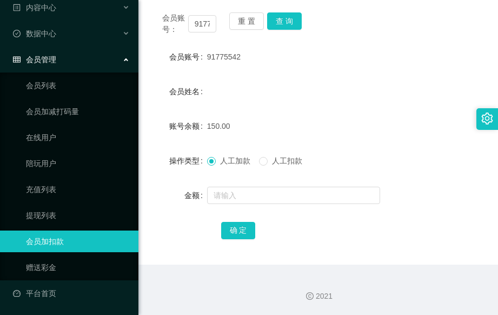
click at [204, 294] on div "2021" at bounding box center [318, 295] width 342 height 11
drag, startPoint x: 210, startPoint y: 21, endPoint x: 193, endPoint y: 24, distance: 17.1
click at [193, 24] on input "91775542" at bounding box center [202, 23] width 28 height 17
click at [285, 21] on button "查 询" at bounding box center [284, 20] width 35 height 17
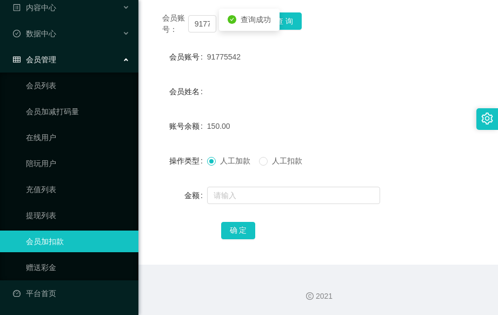
click at [274, 61] on div "91775542" at bounding box center [304, 57] width 195 height 22
drag, startPoint x: 210, startPoint y: 23, endPoint x: 180, endPoint y: 26, distance: 31.0
click at [180, 26] on div "会员账号： 91775542" at bounding box center [189, 23] width 54 height 23
drag, startPoint x: 211, startPoint y: 24, endPoint x: 182, endPoint y: 22, distance: 29.8
click at [182, 22] on div "会员账号： 5542" at bounding box center [189, 23] width 54 height 23
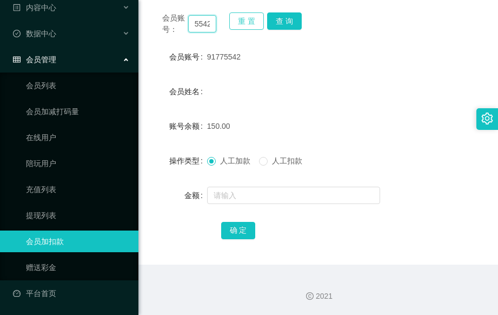
type input "5542"
click at [240, 22] on button "重 置" at bounding box center [246, 20] width 35 height 17
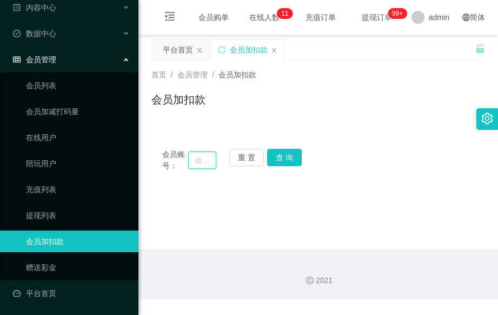
click at [207, 156] on input "text" at bounding box center [202, 159] width 28 height 17
type input "89414445"
click at [291, 158] on button "查 询" at bounding box center [284, 157] width 35 height 17
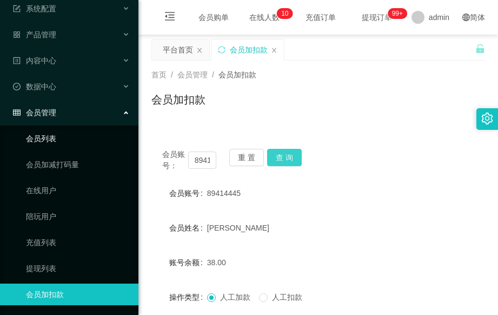
scroll to position [72, 0]
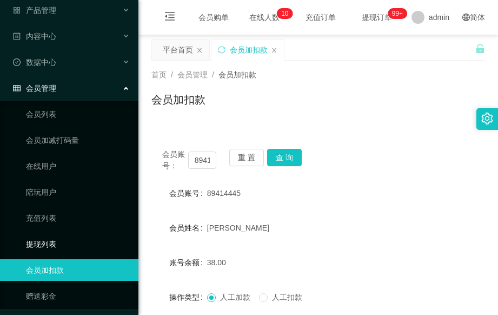
drag, startPoint x: 59, startPoint y: 241, endPoint x: 117, endPoint y: 235, distance: 58.2
click at [59, 241] on link "提现列表" at bounding box center [78, 244] width 104 height 22
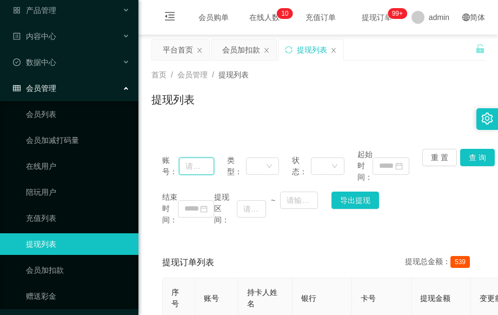
click at [202, 167] on input "text" at bounding box center [196, 165] width 35 height 17
type input "89414445"
click at [460, 156] on button "查 询" at bounding box center [477, 157] width 35 height 17
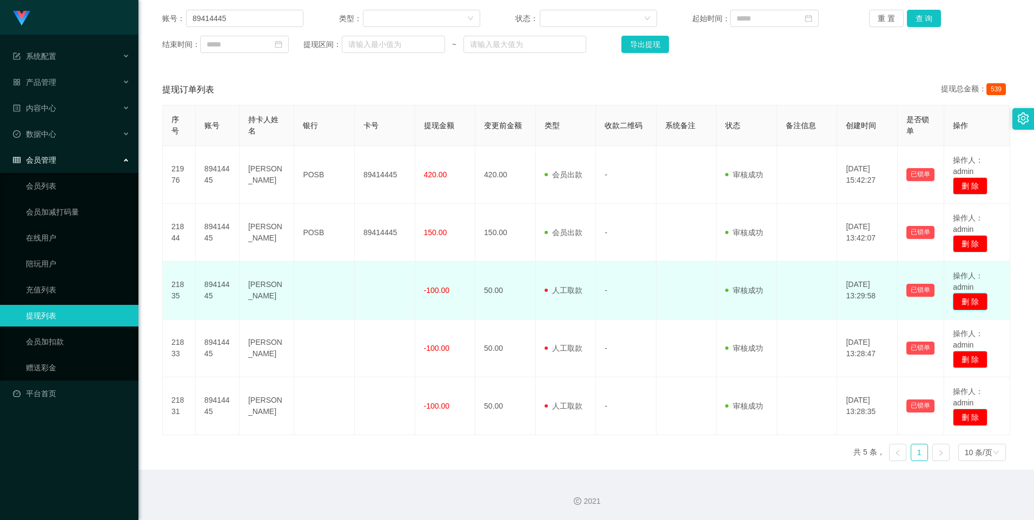
click at [498, 305] on button "删 除" at bounding box center [970, 301] width 35 height 17
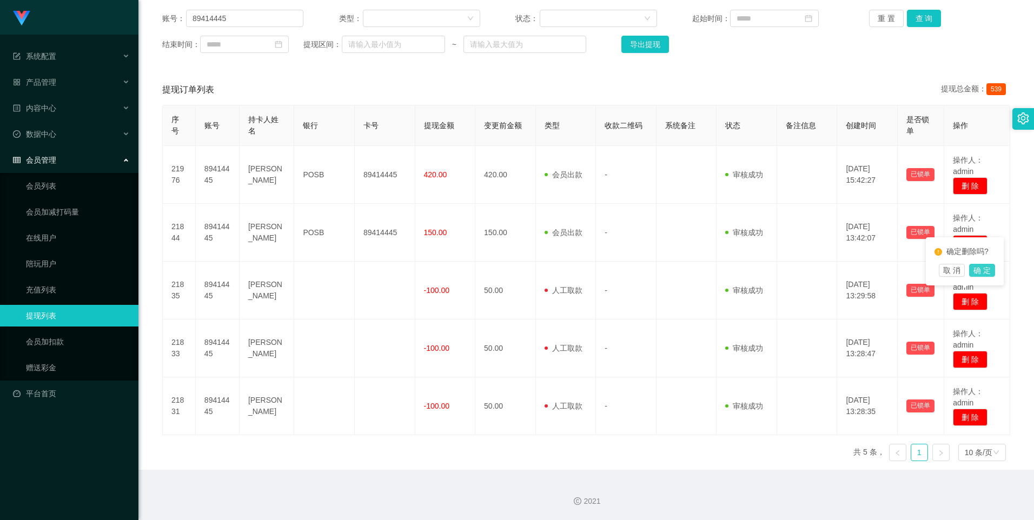
click at [498, 273] on button "确 定" at bounding box center [982, 270] width 26 height 13
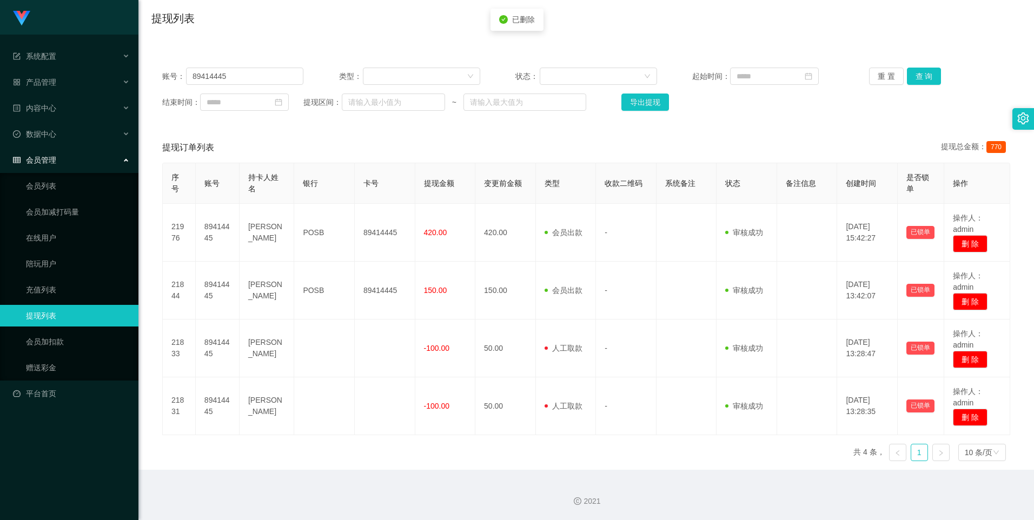
scroll to position [81, 0]
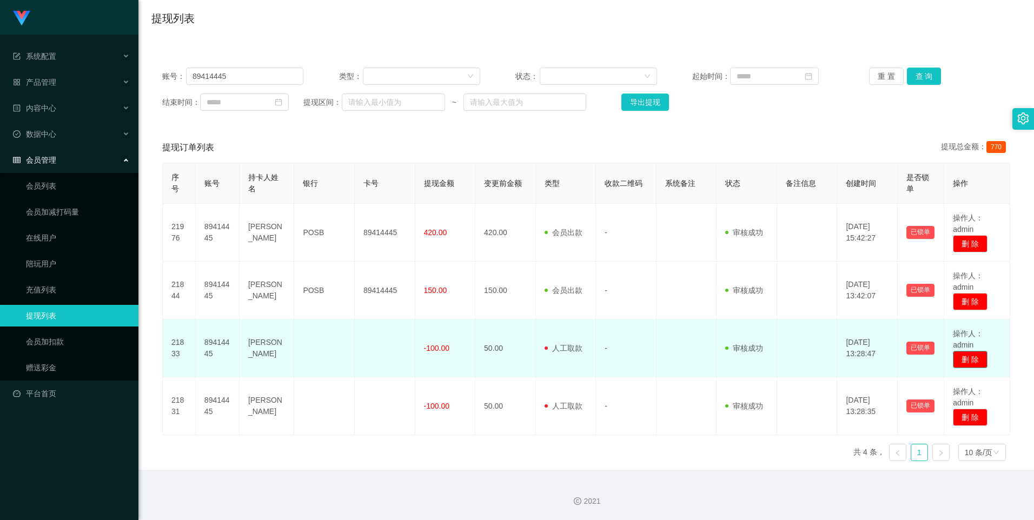
click at [498, 314] on button "删 除" at bounding box center [970, 359] width 35 height 17
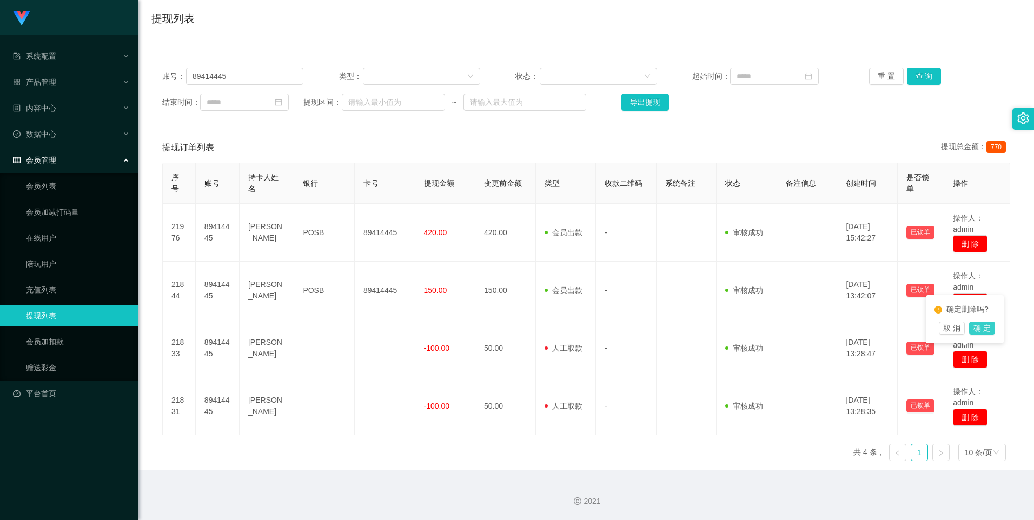
click at [498, 314] on button "确 定" at bounding box center [982, 328] width 26 height 13
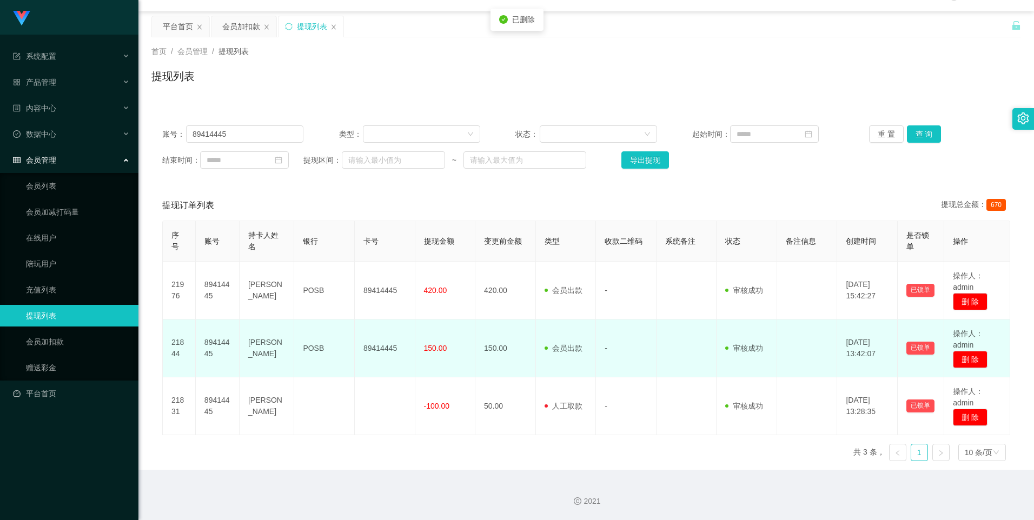
scroll to position [23, 0]
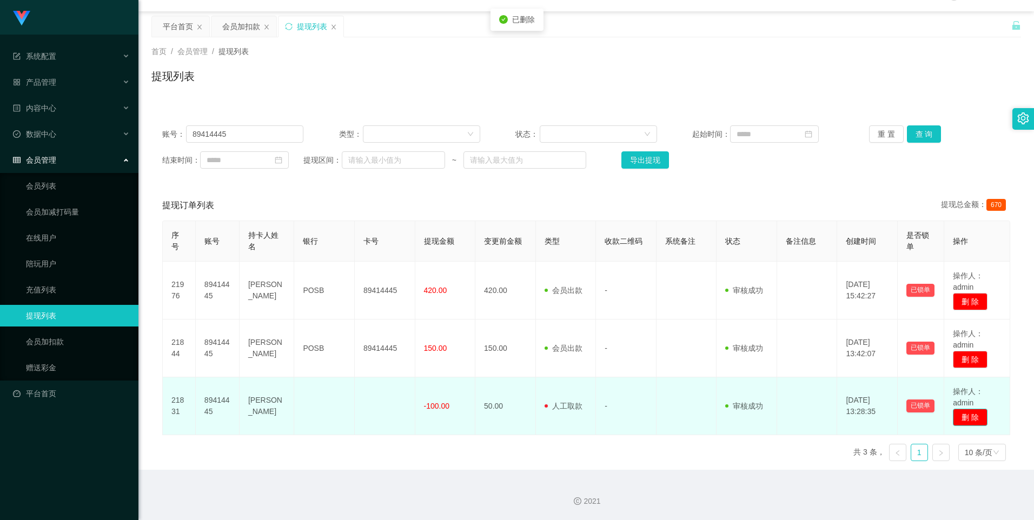
click at [498, 314] on button "删 除" at bounding box center [970, 417] width 35 height 17
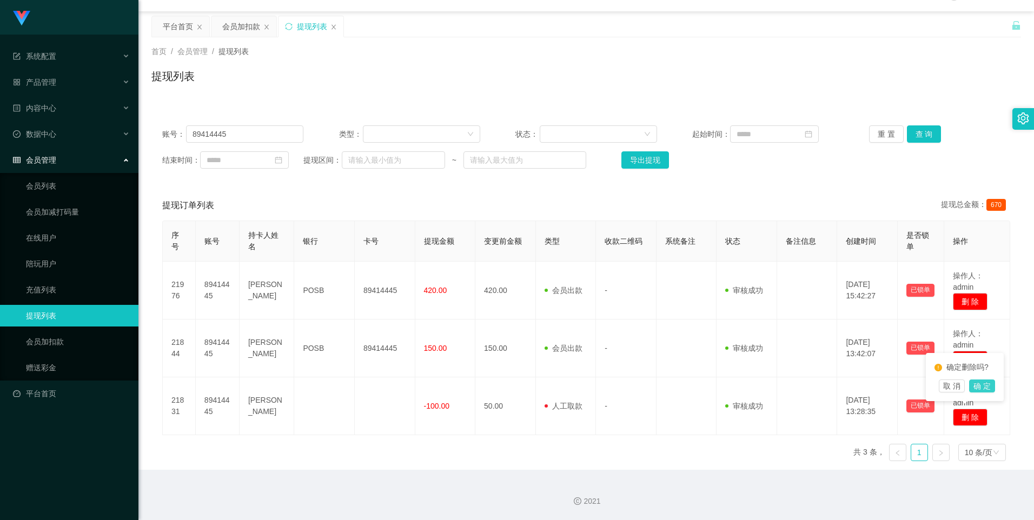
click at [498, 314] on button "确 定" at bounding box center [982, 386] width 26 height 13
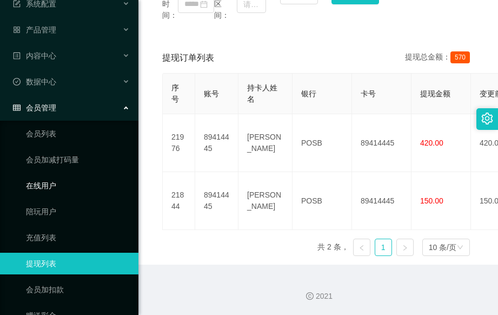
scroll to position [101, 0]
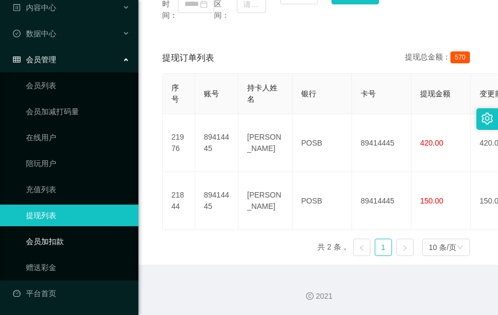
click at [94, 241] on link "会员加扣款" at bounding box center [78, 241] width 104 height 22
